Goal: Browse casually

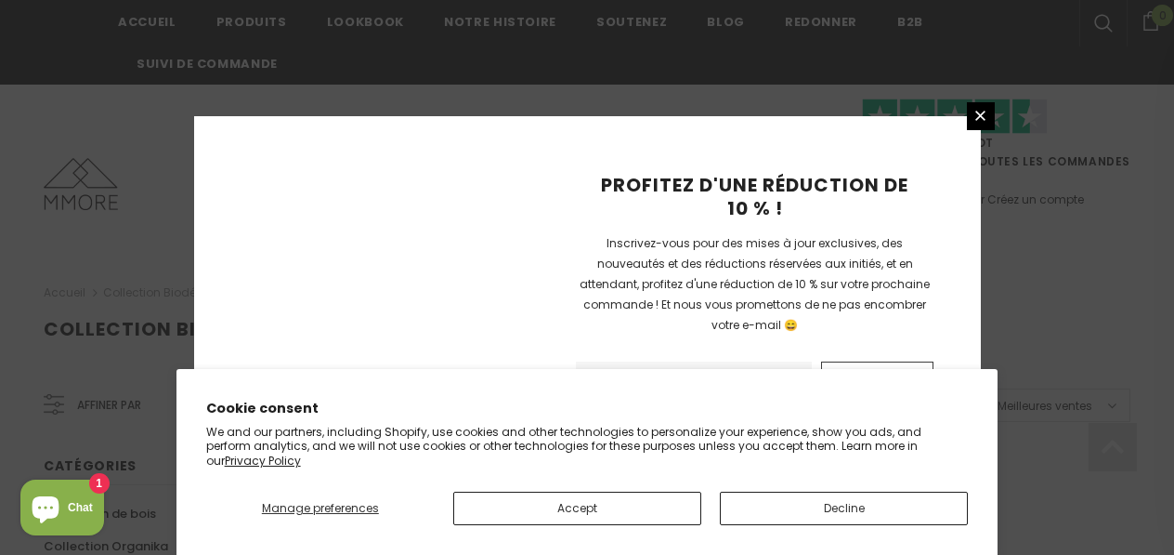
scroll to position [1432, 0]
